Goal: Task Accomplishment & Management: Use online tool/utility

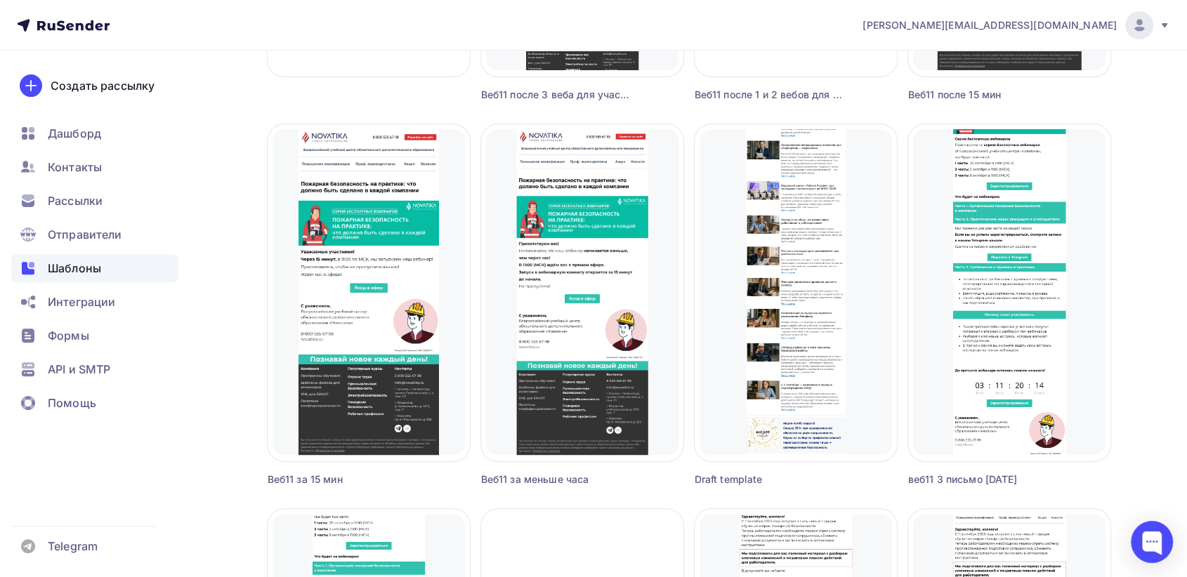
scroll to position [390, 0]
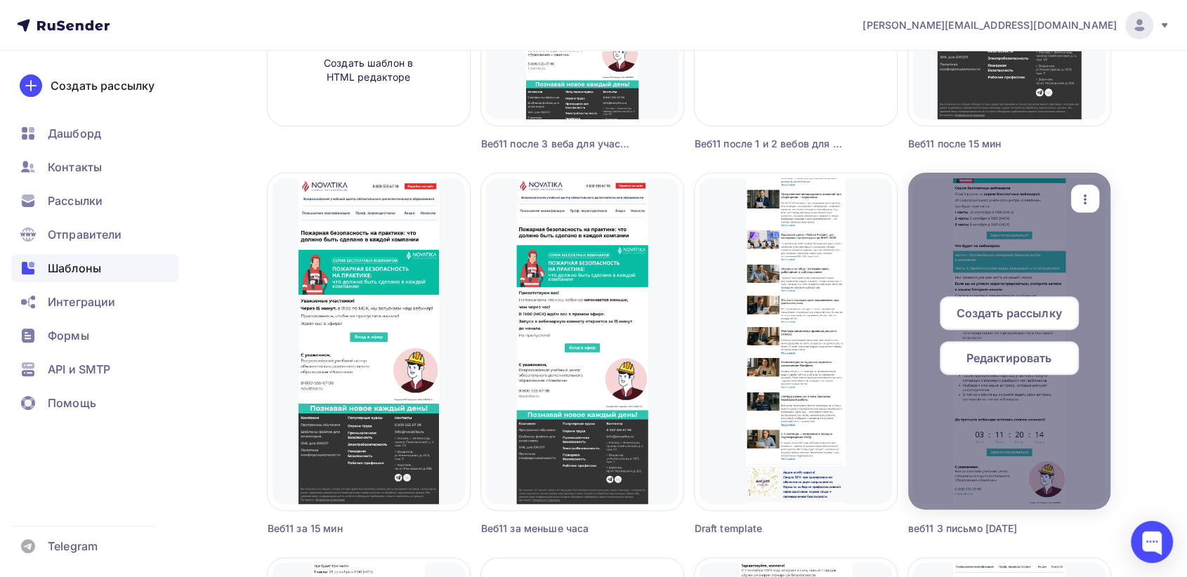
click at [1084, 195] on icon "button" at bounding box center [1085, 200] width 3 height 10
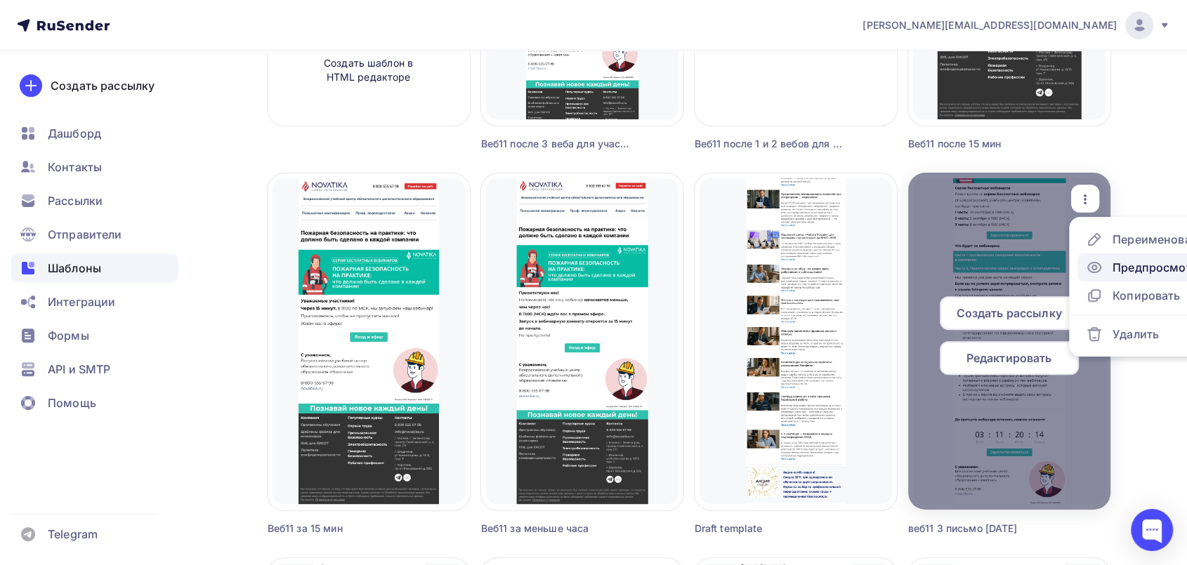
click at [1118, 268] on div "Предпросмотр" at bounding box center [1155, 267] width 86 height 17
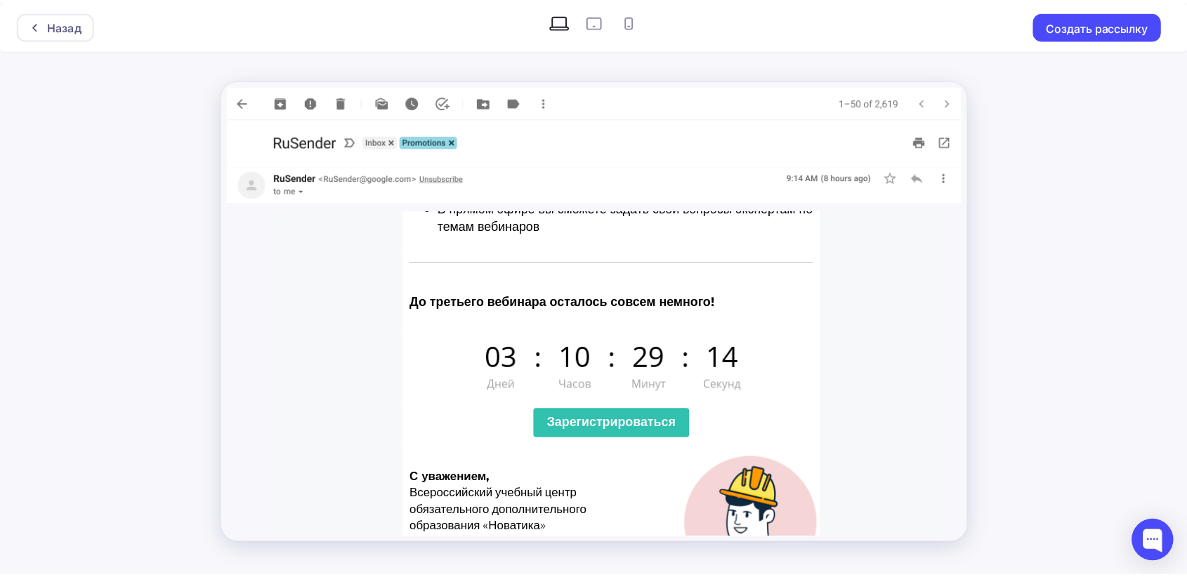
scroll to position [1092, 0]
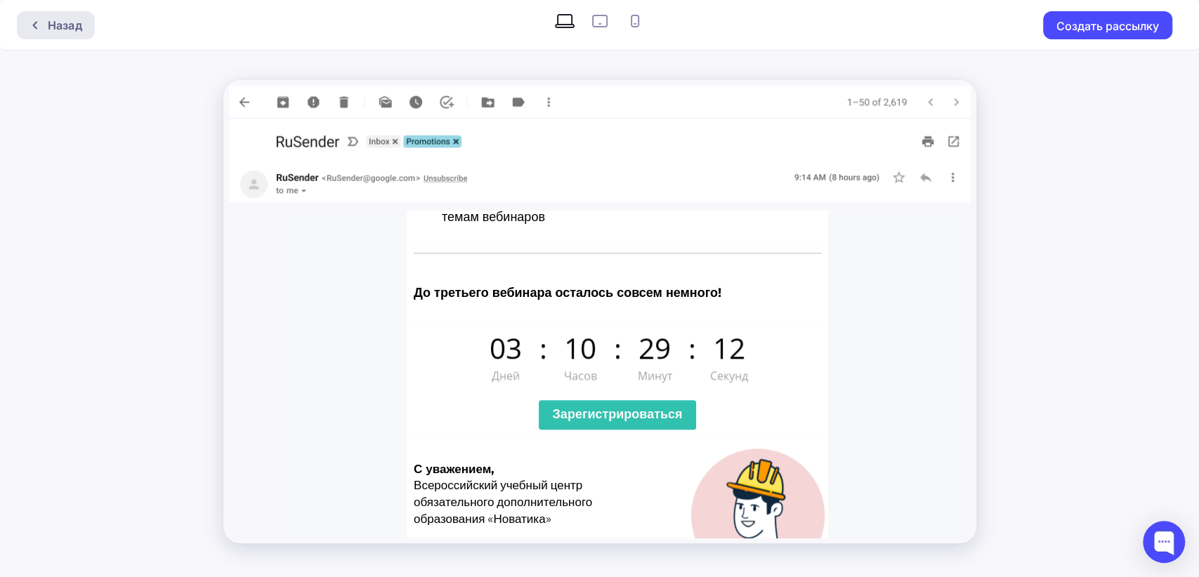
click at [30, 16] on div "Назад" at bounding box center [56, 25] width 78 height 28
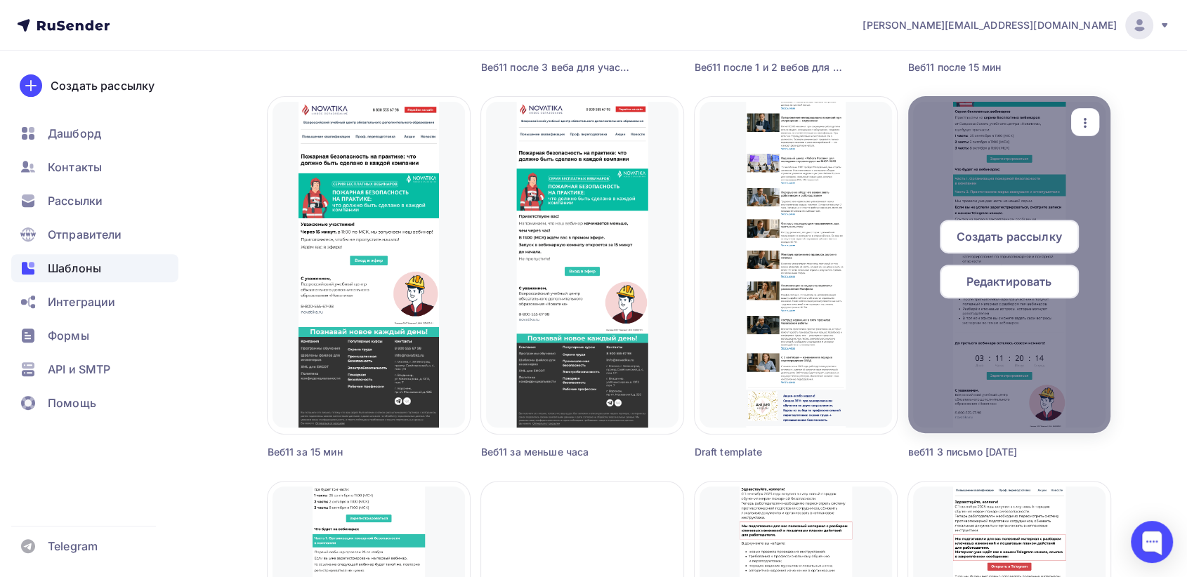
scroll to position [468, 0]
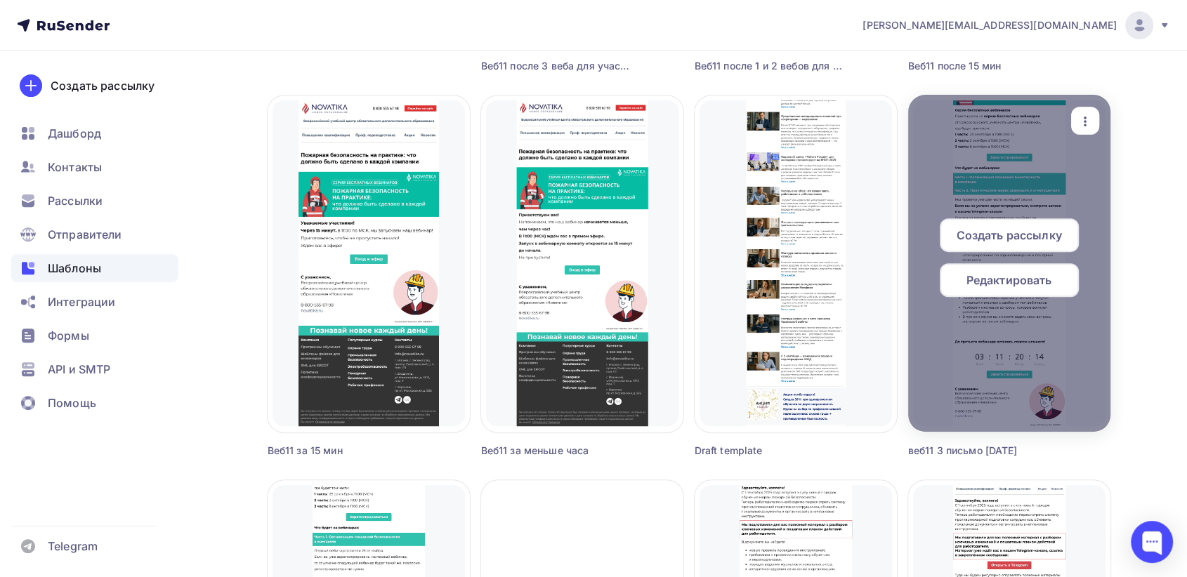
click at [1011, 279] on span "Редактировать" at bounding box center [1009, 280] width 86 height 17
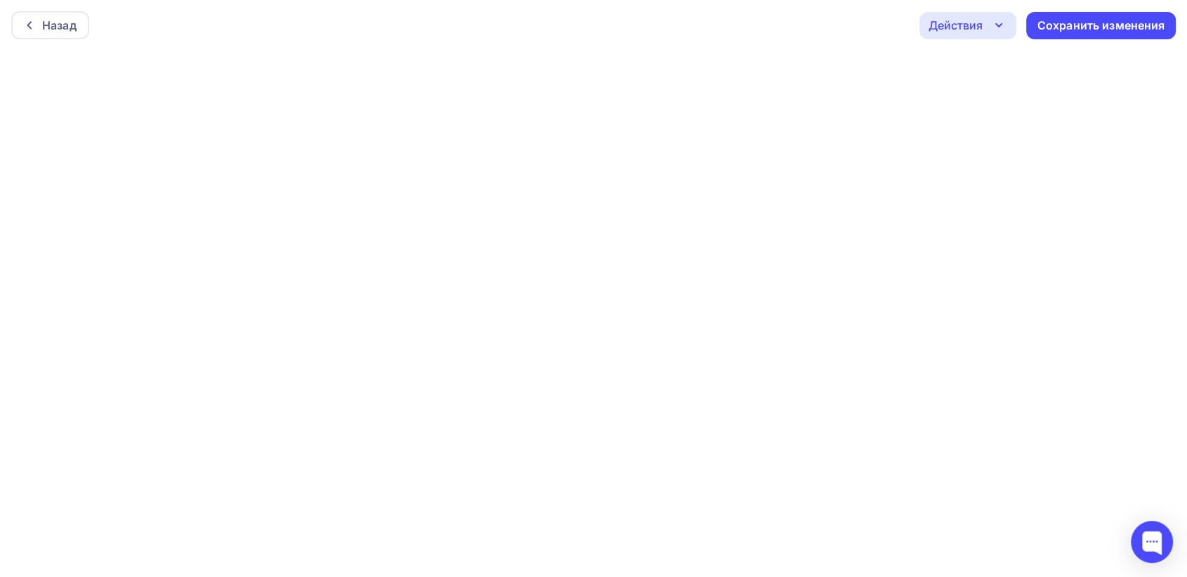
click at [1087, 44] on div "Назад Действия Отправить тестовое письмо Предпросмотр Выйти без сохранения Сохр…" at bounding box center [593, 25] width 1187 height 51
click at [1089, 32] on div "Сохранить изменения" at bounding box center [1101, 26] width 128 height 16
